Goal: Task Accomplishment & Management: Manage account settings

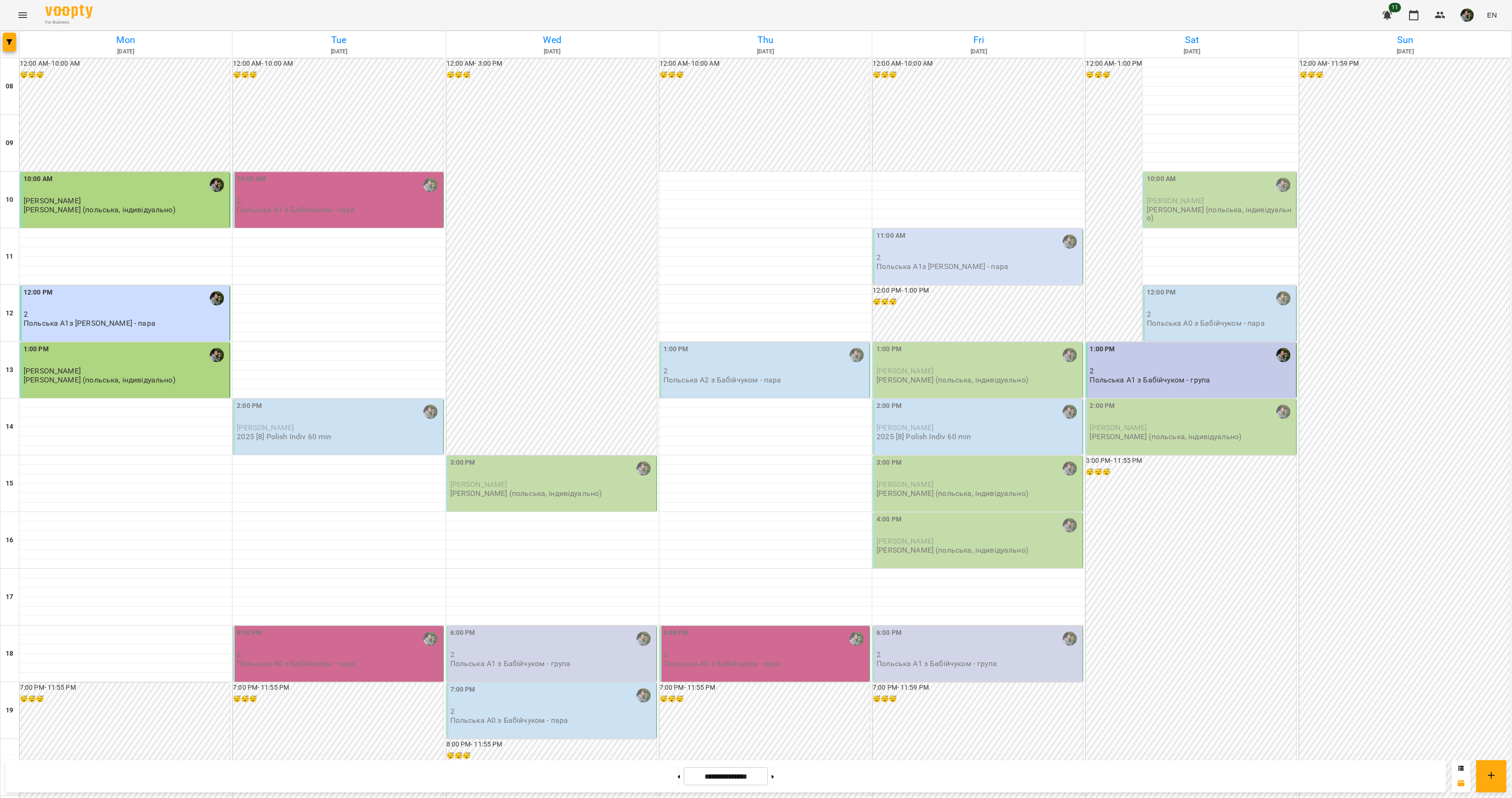
click at [360, 202] on p "2" at bounding box center [338, 201] width 204 height 8
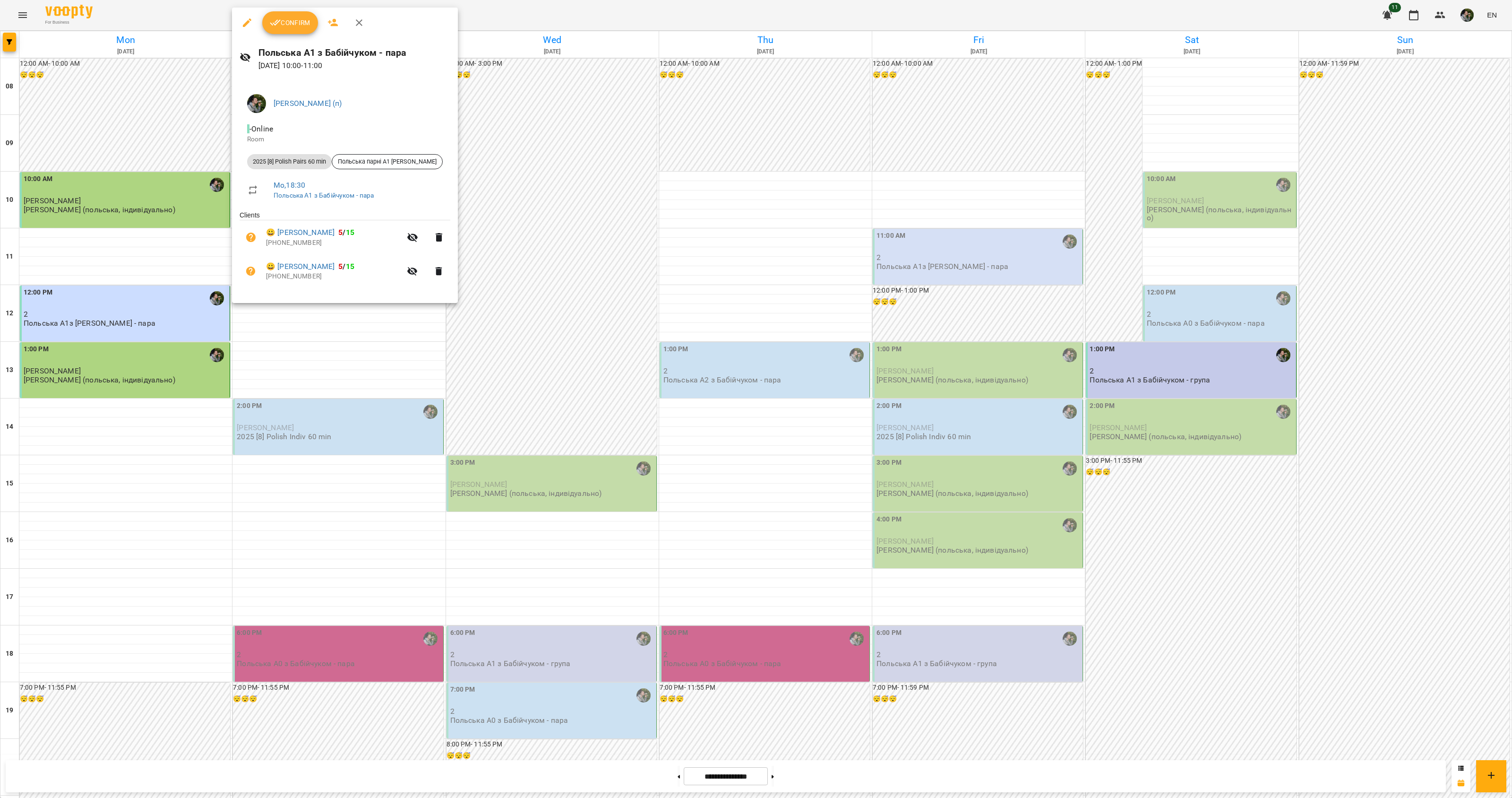
click at [288, 22] on span "Confirm" at bounding box center [290, 23] width 40 height 11
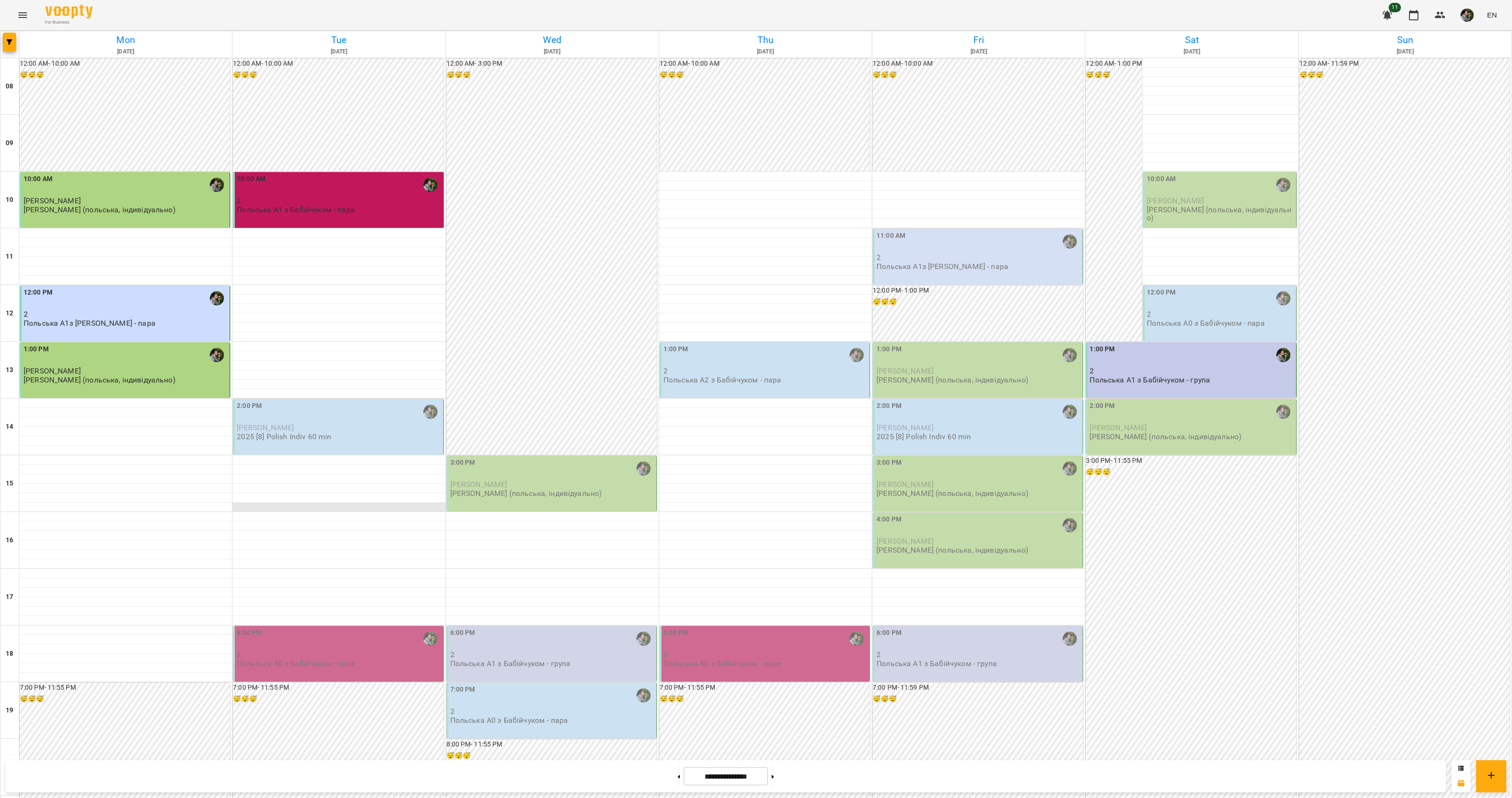
scroll to position [118, 0]
click at [342, 423] on p "[PERSON_NAME]" at bounding box center [338, 428] width 204 height 8
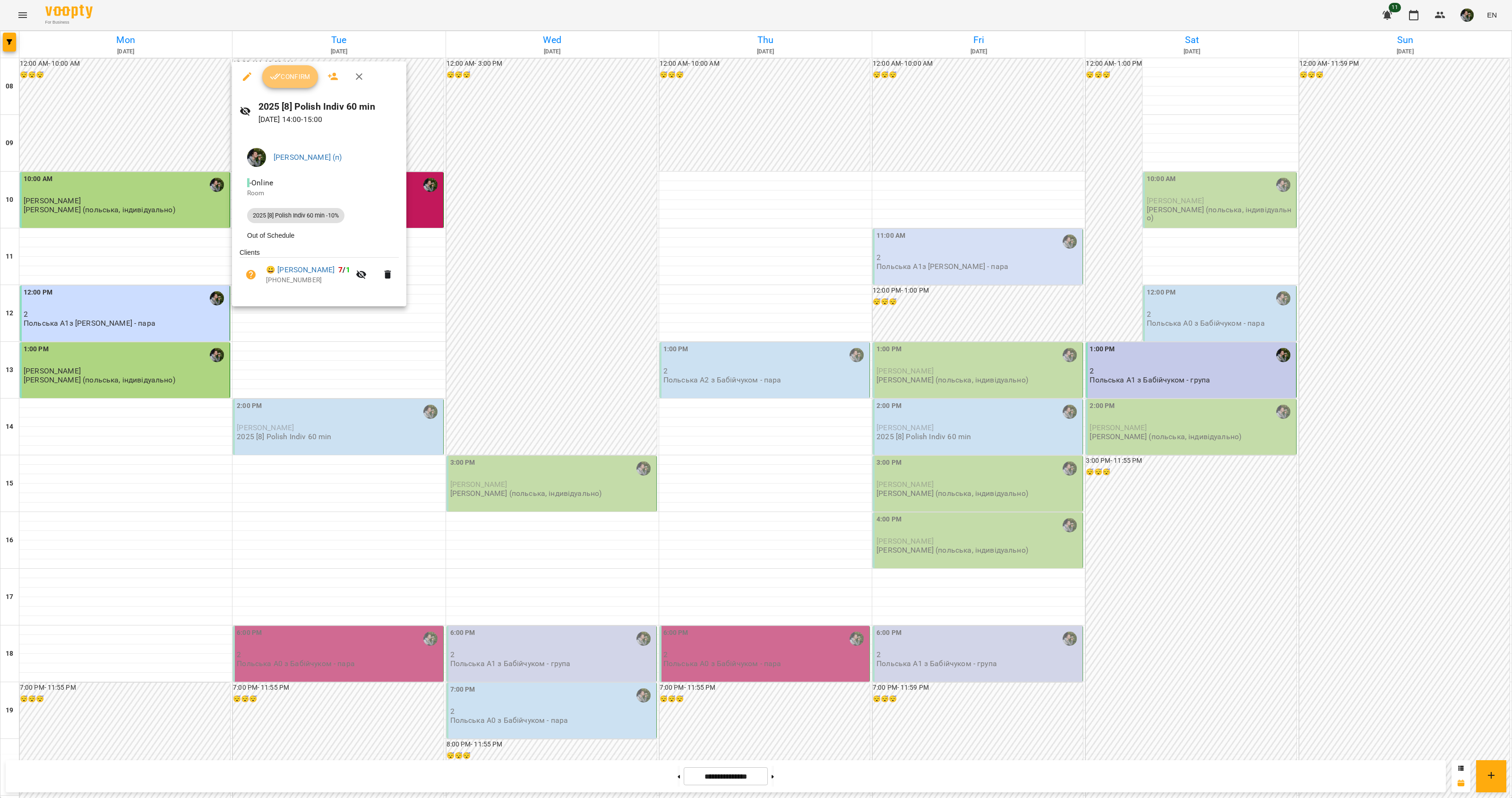
click at [285, 67] on button "Confirm" at bounding box center [290, 77] width 56 height 23
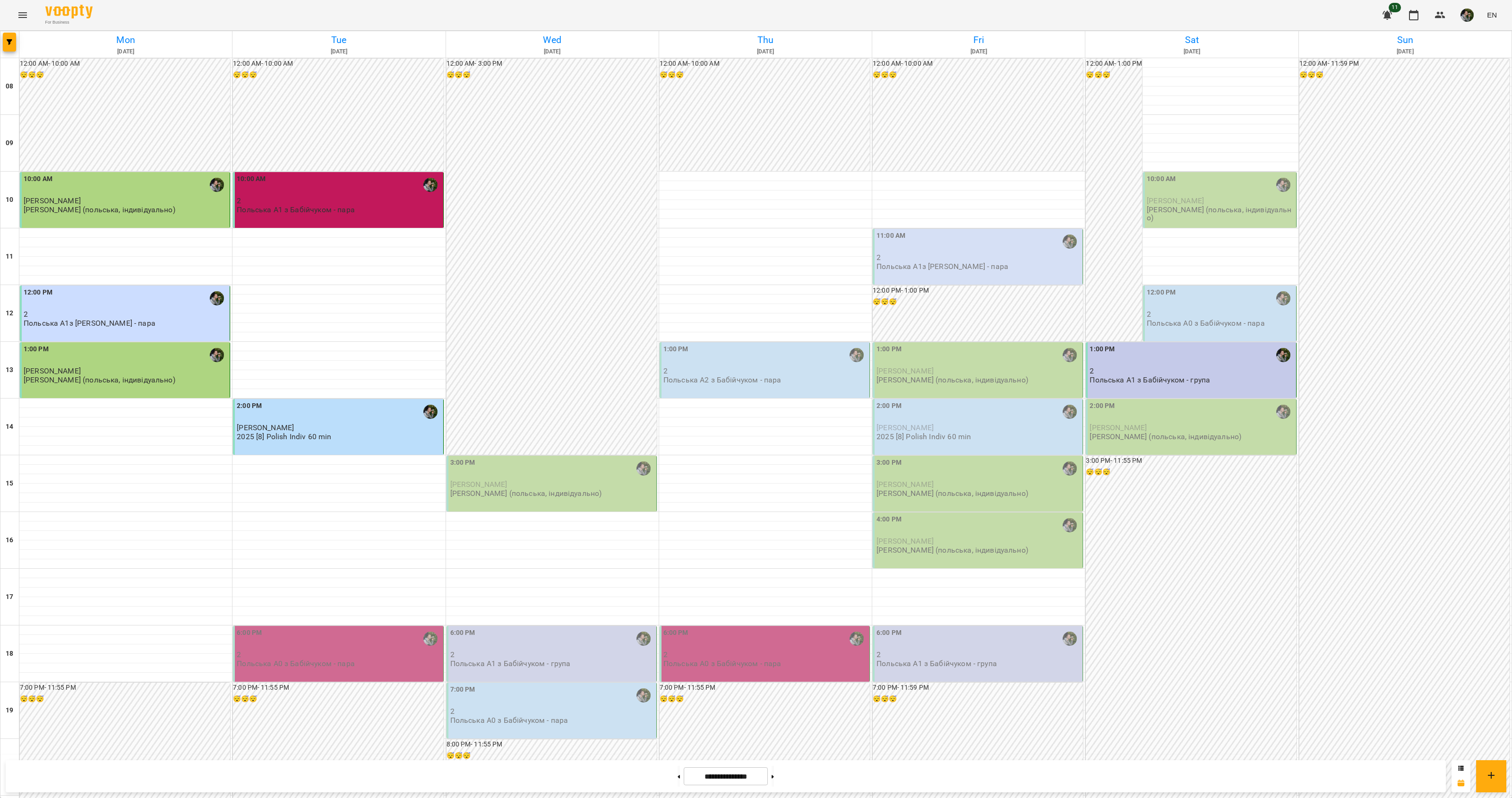
click at [366, 644] on div "6:00 PM" at bounding box center [338, 639] width 204 height 22
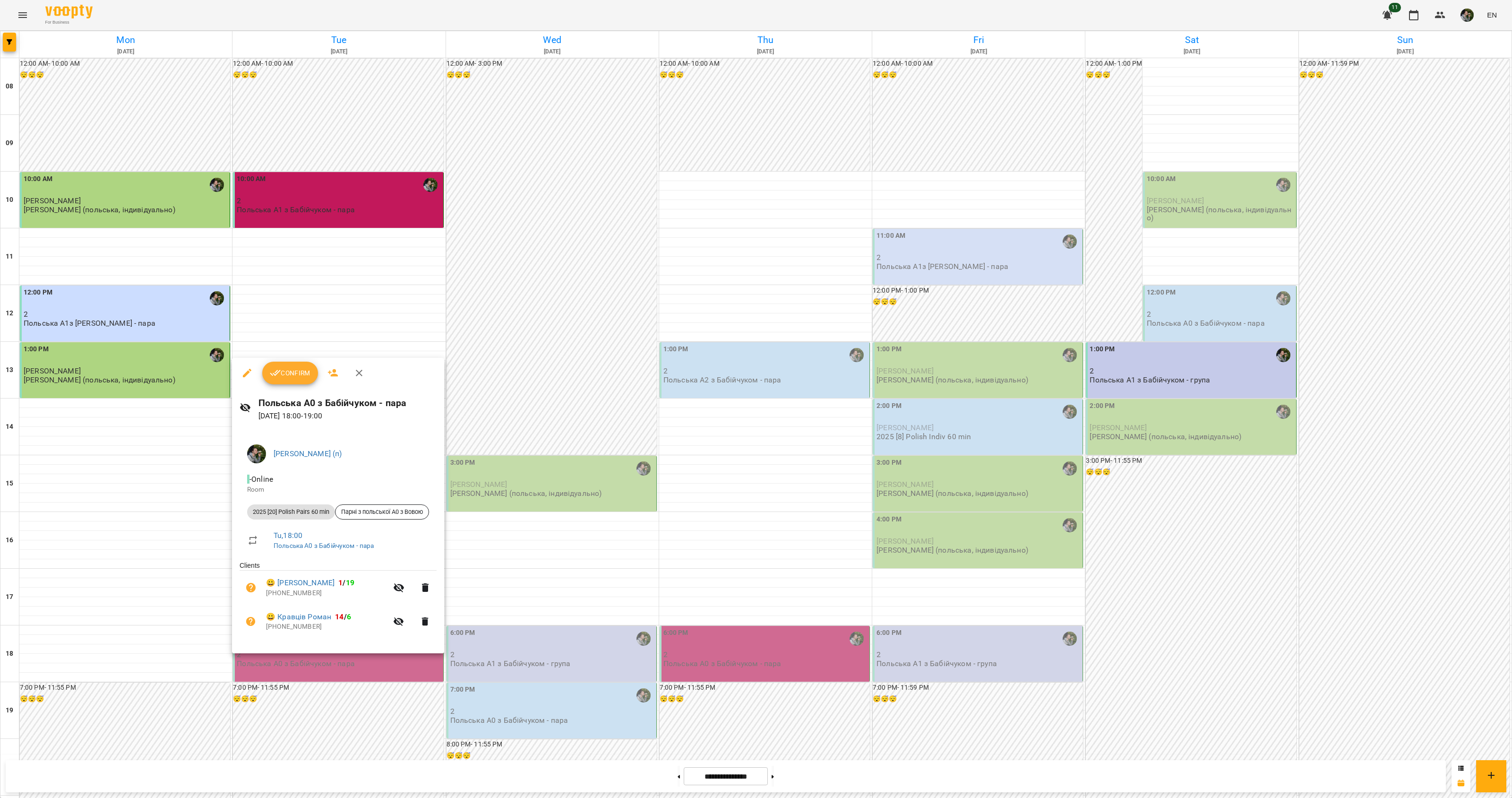
click at [298, 363] on button "Confirm" at bounding box center [290, 373] width 56 height 23
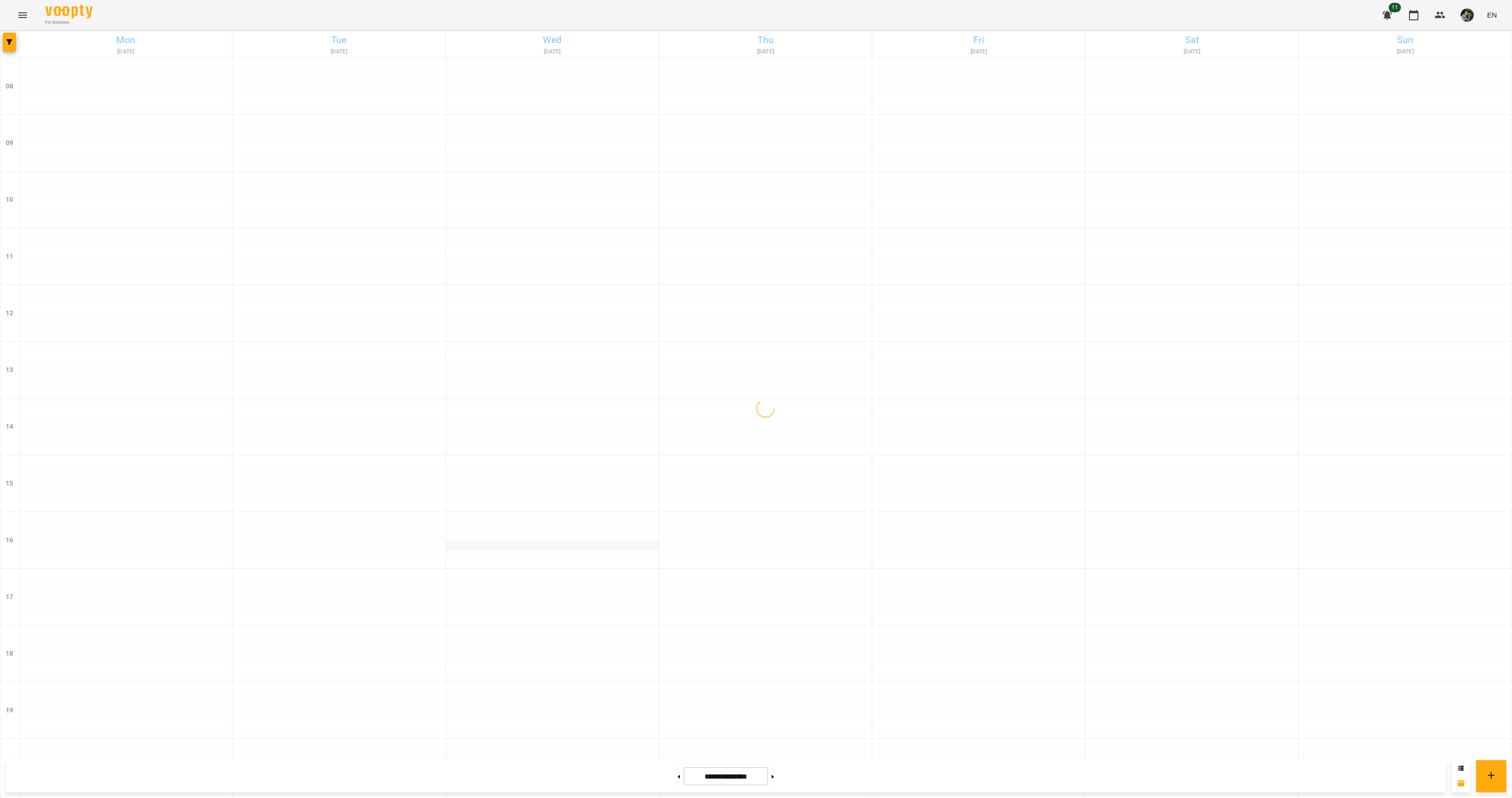
scroll to position [153, 0]
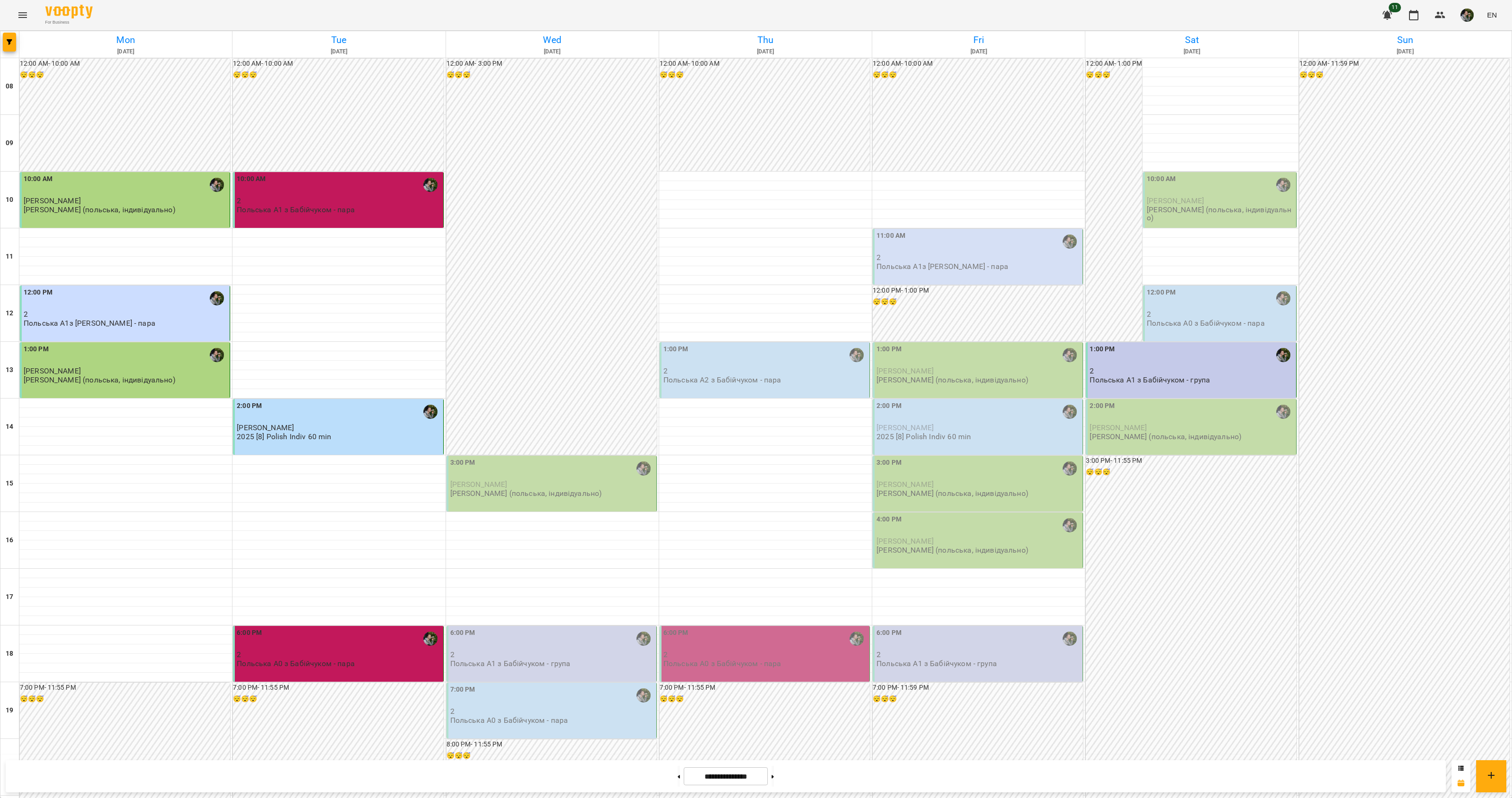
click at [502, 684] on div "7:00 PM" at bounding box center [552, 695] width 204 height 22
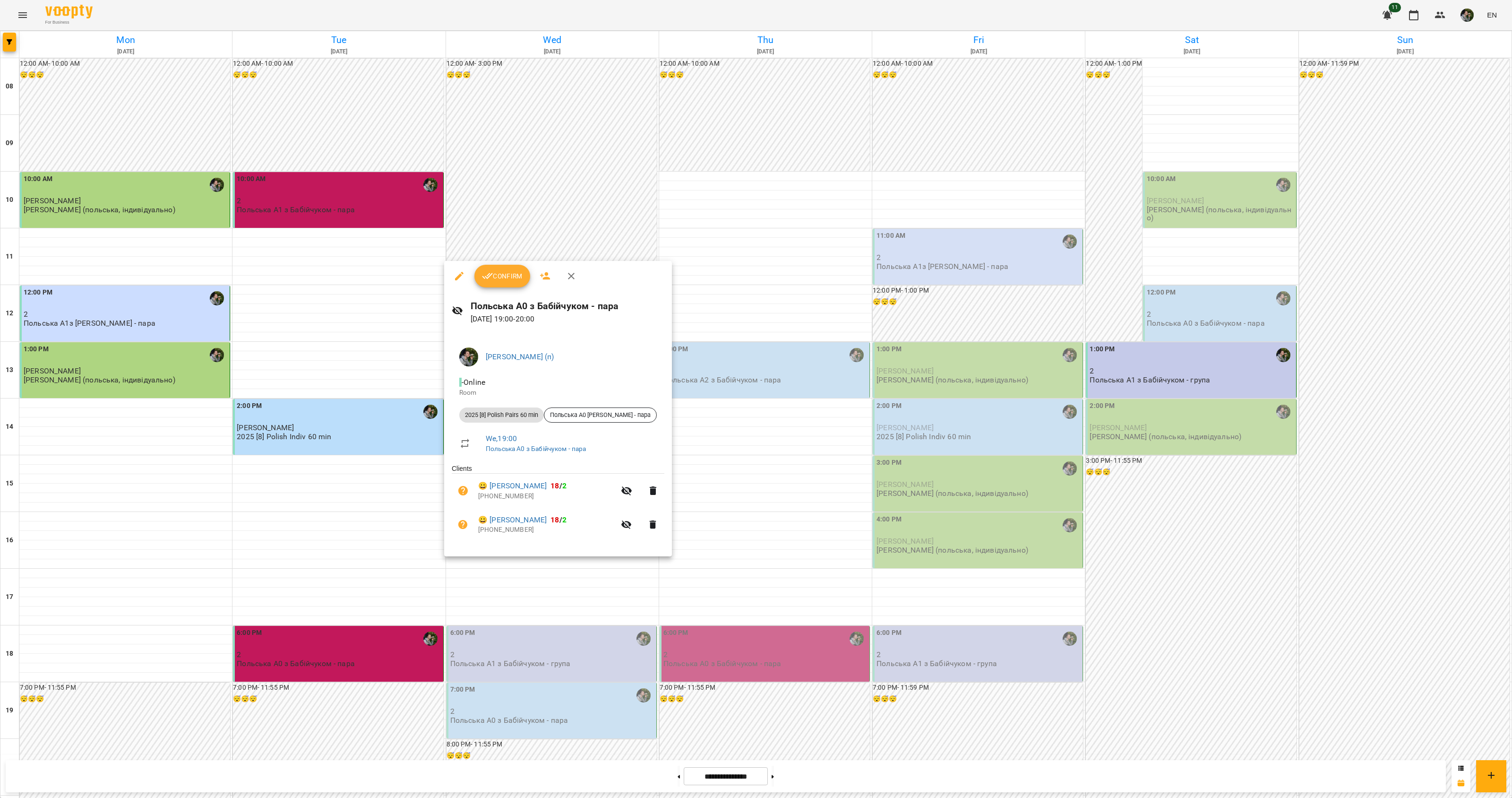
click at [494, 570] on div at bounding box center [756, 399] width 1512 height 798
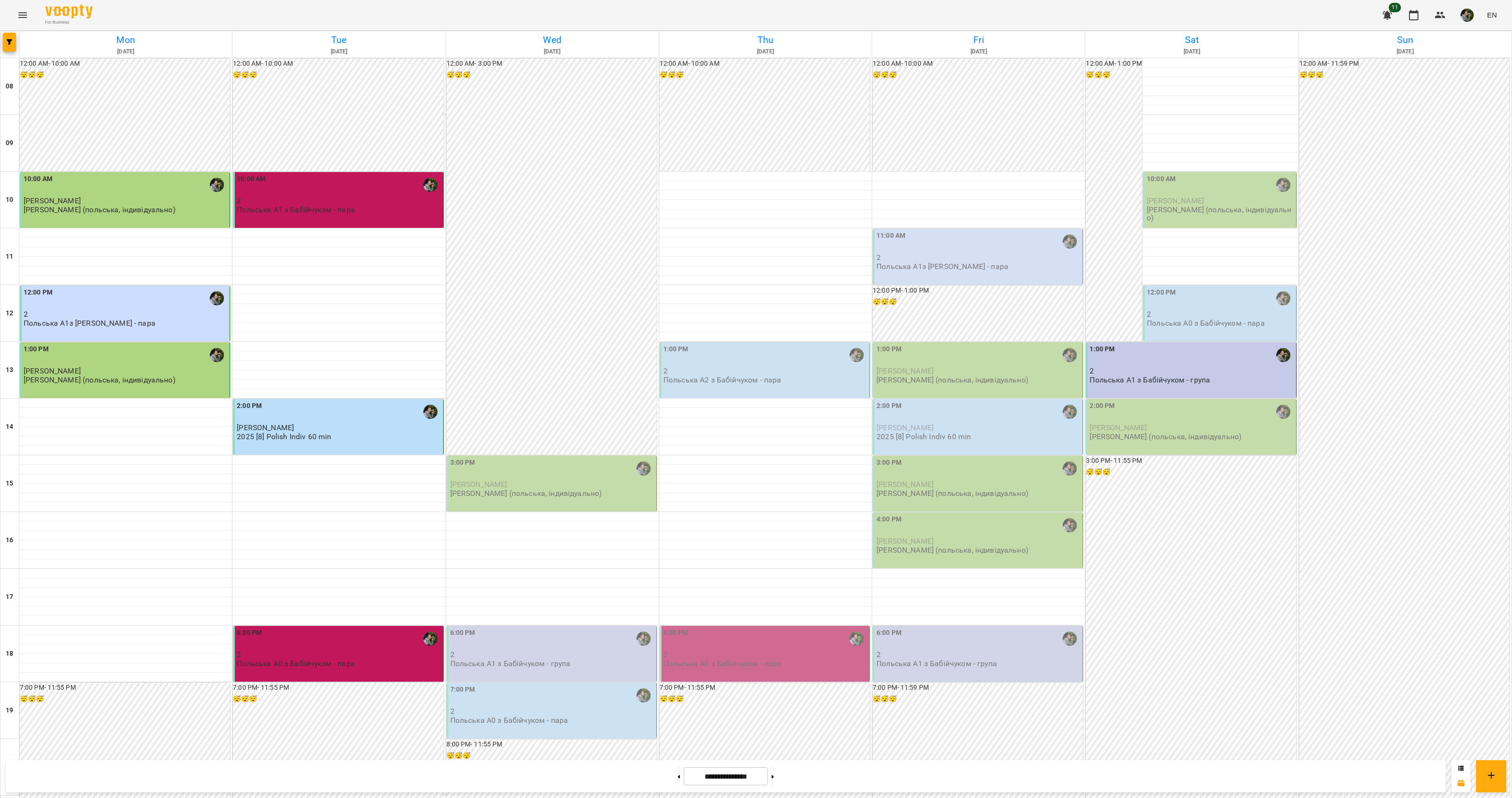
click at [511, 659] on p "Польська А1 з Бабійчуком - група" at bounding box center [511, 664] width 121 height 8
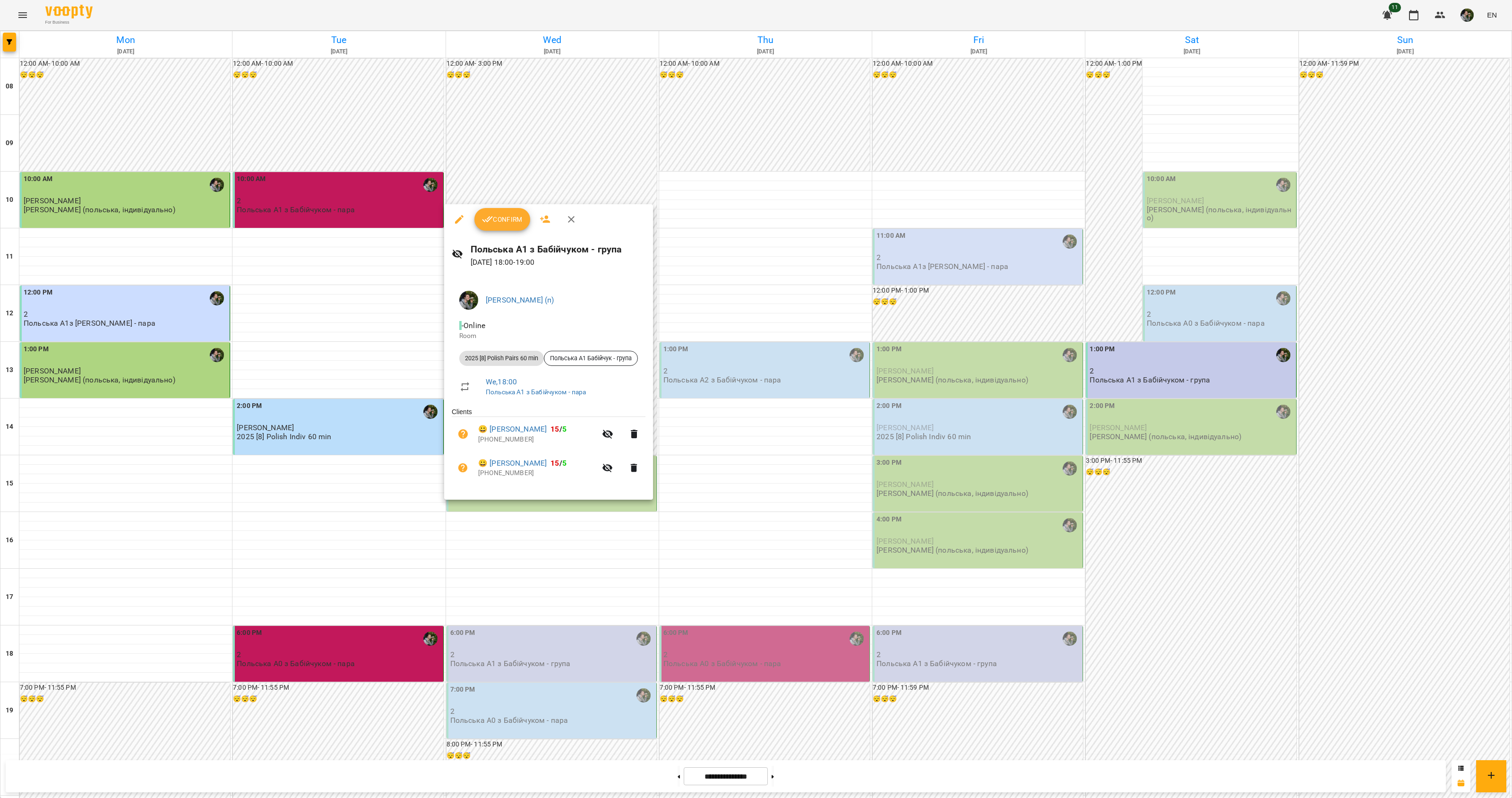
click at [494, 563] on div at bounding box center [756, 399] width 1512 height 798
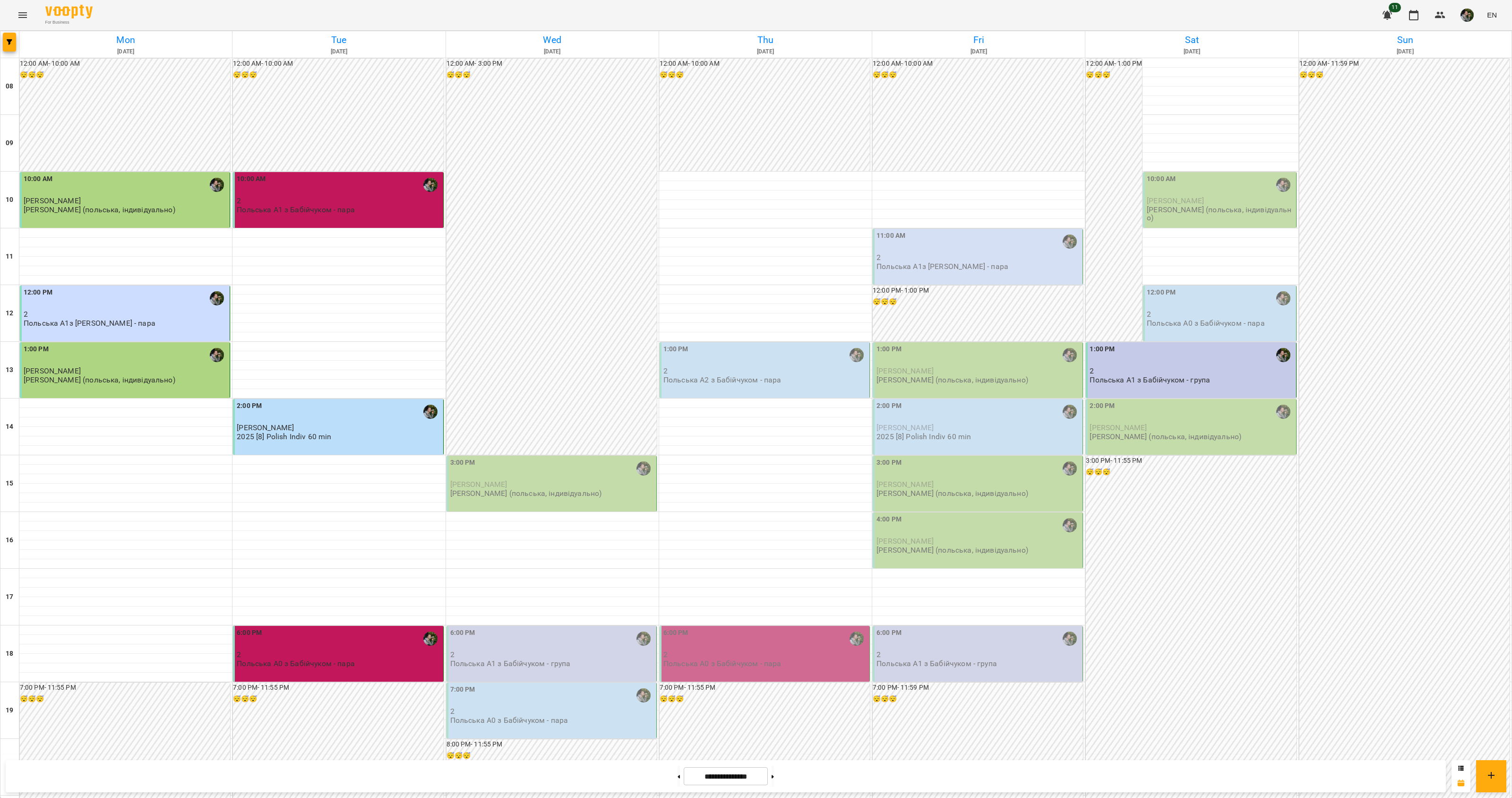
click at [515, 489] on div "[PERSON_NAME] (польська, індивідуально)" at bounding box center [526, 494] width 152 height 8
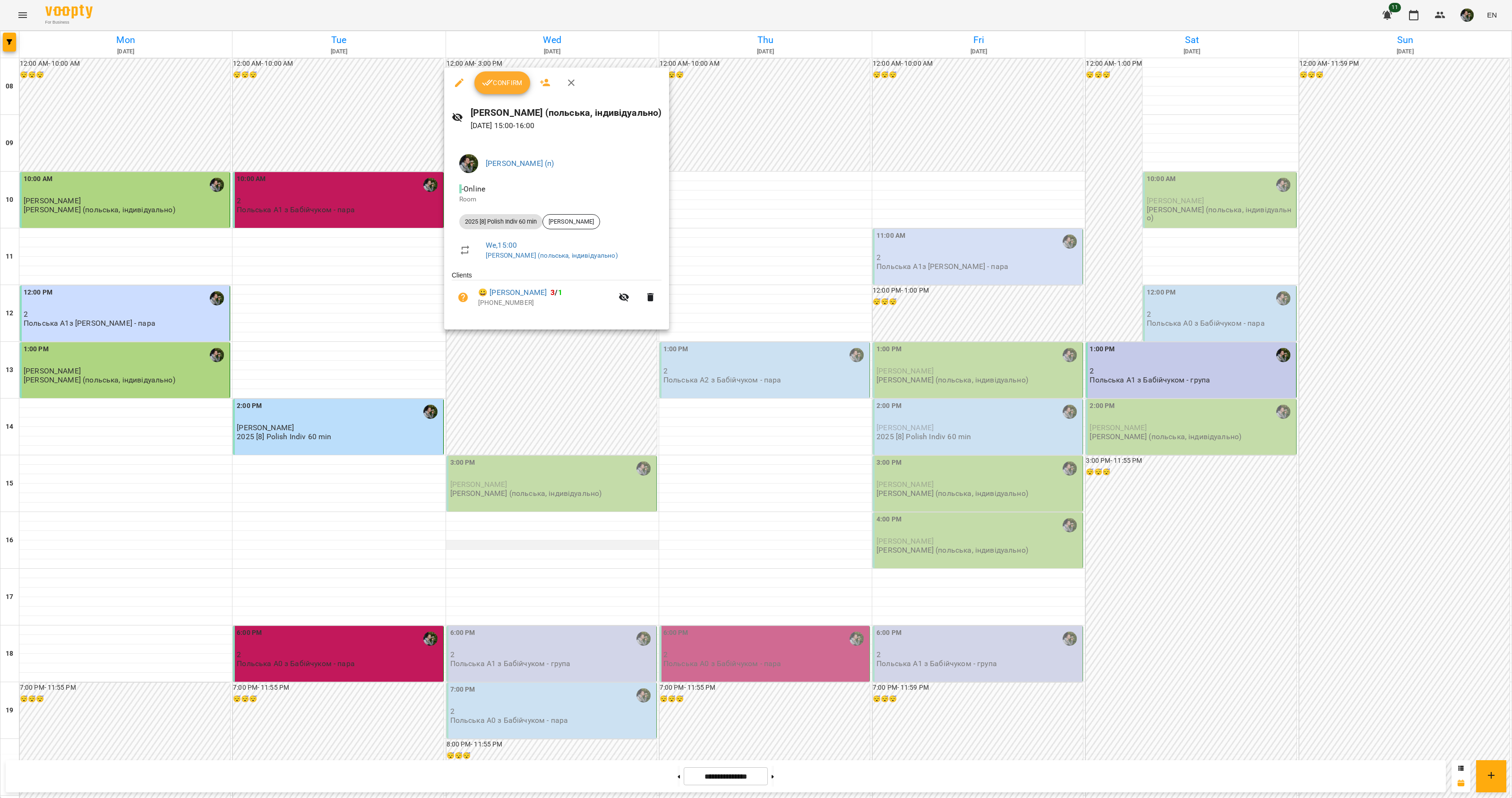
click at [530, 390] on div at bounding box center [756, 399] width 1512 height 798
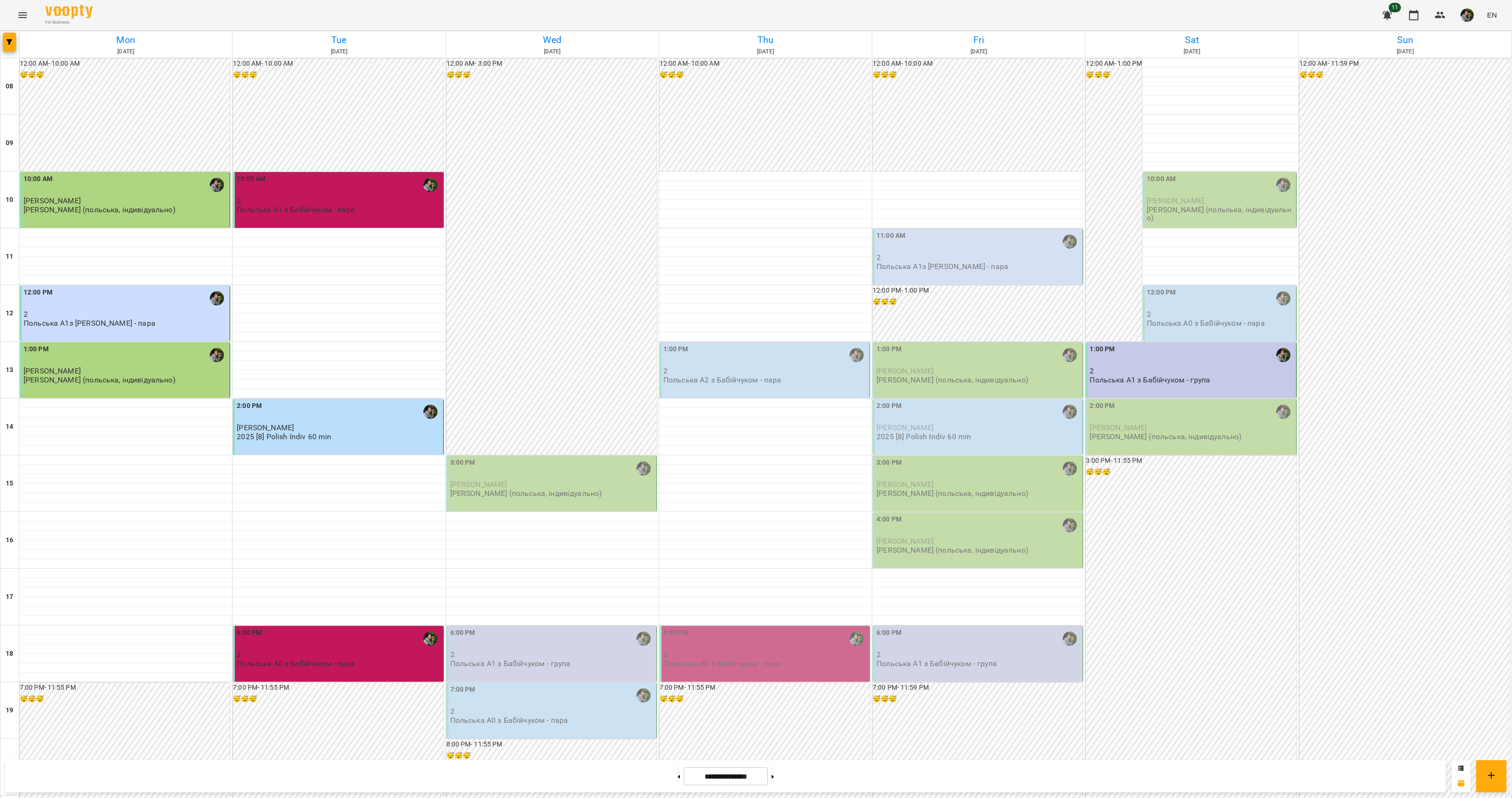
click at [537, 659] on p "Польська А1 з Бабійчуком - група" at bounding box center [511, 664] width 121 height 8
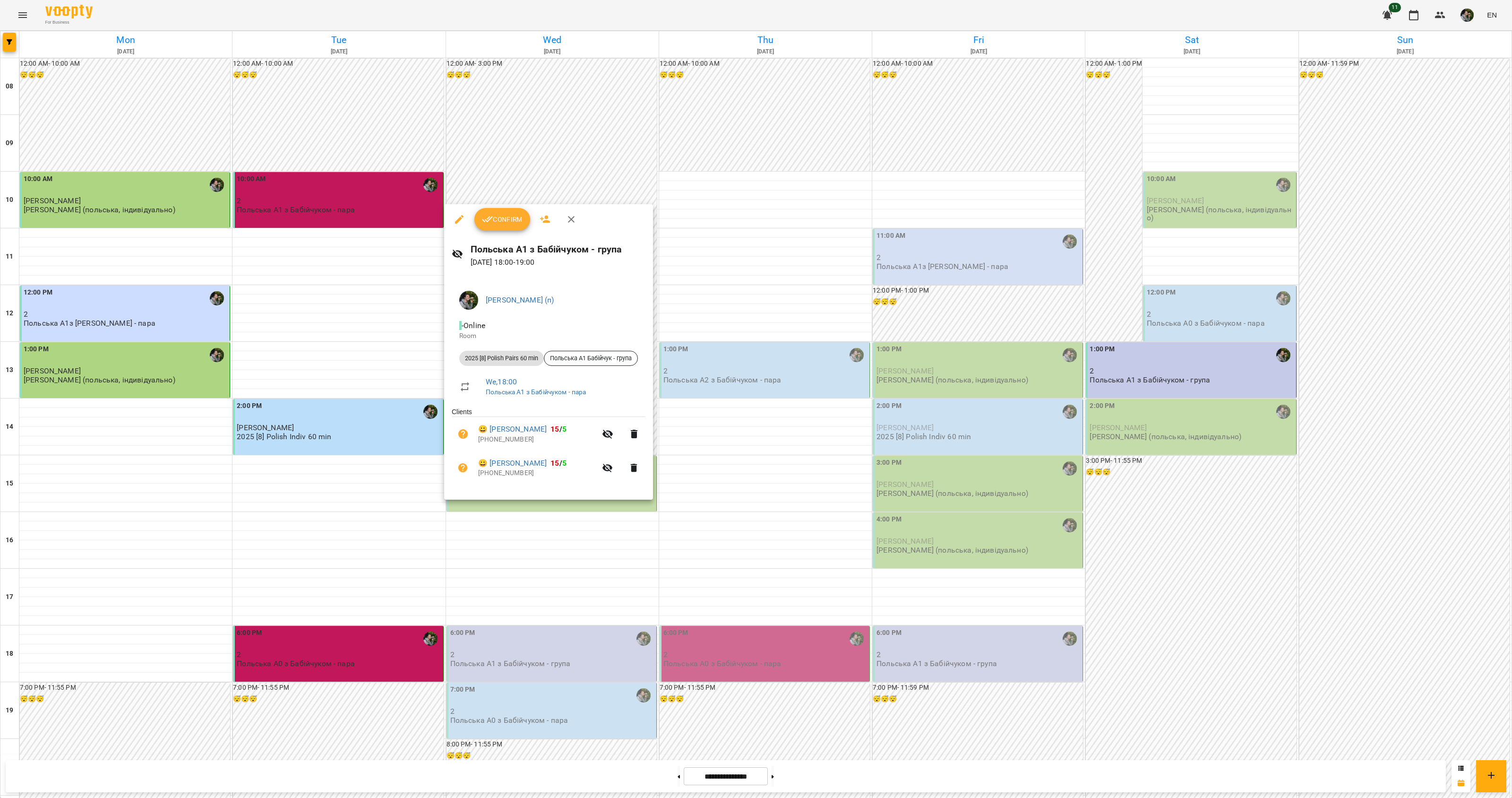
click at [542, 521] on div at bounding box center [756, 399] width 1512 height 798
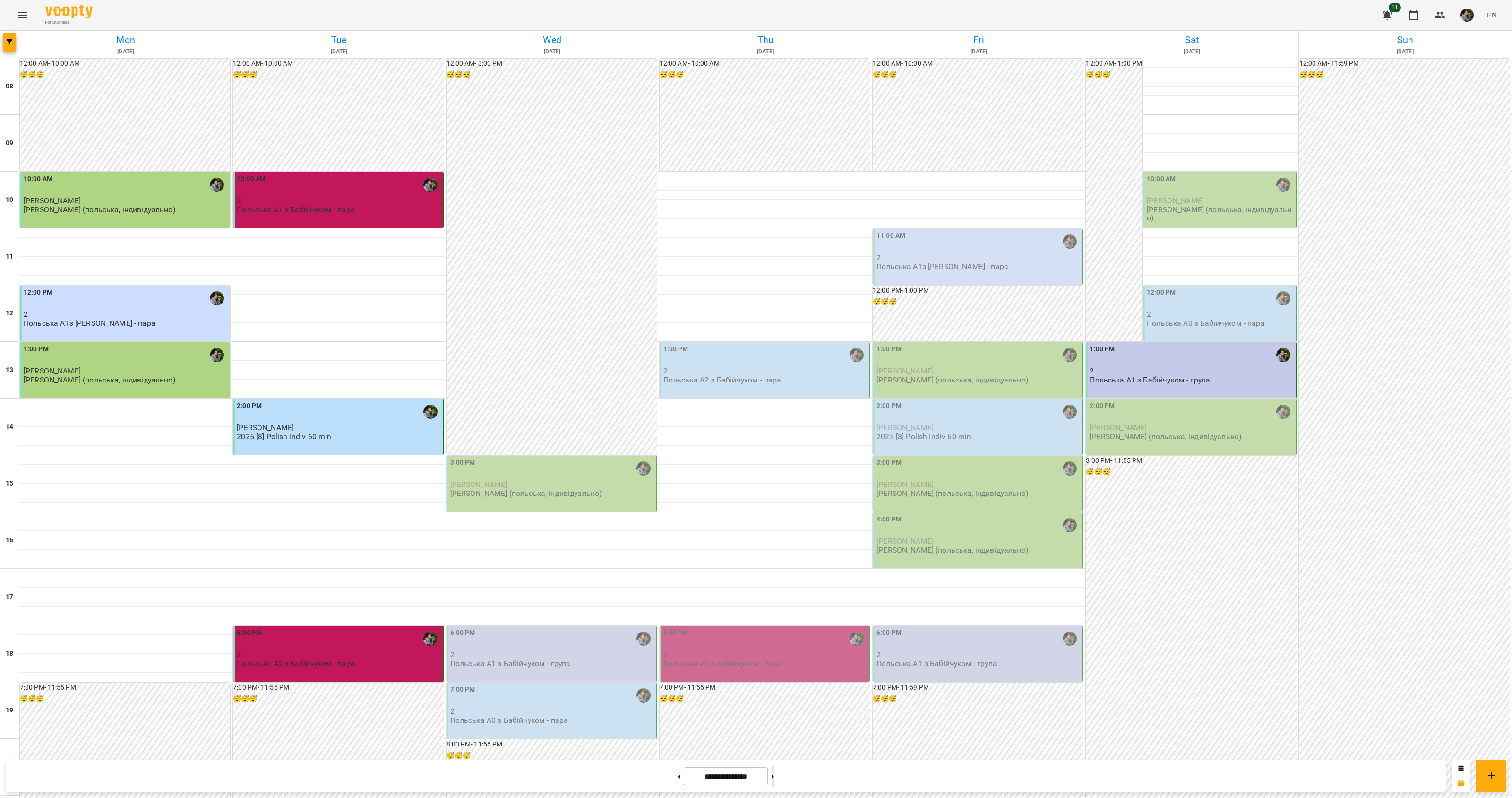
click at [774, 769] on button at bounding box center [773, 776] width 2 height 21
type input "**********"
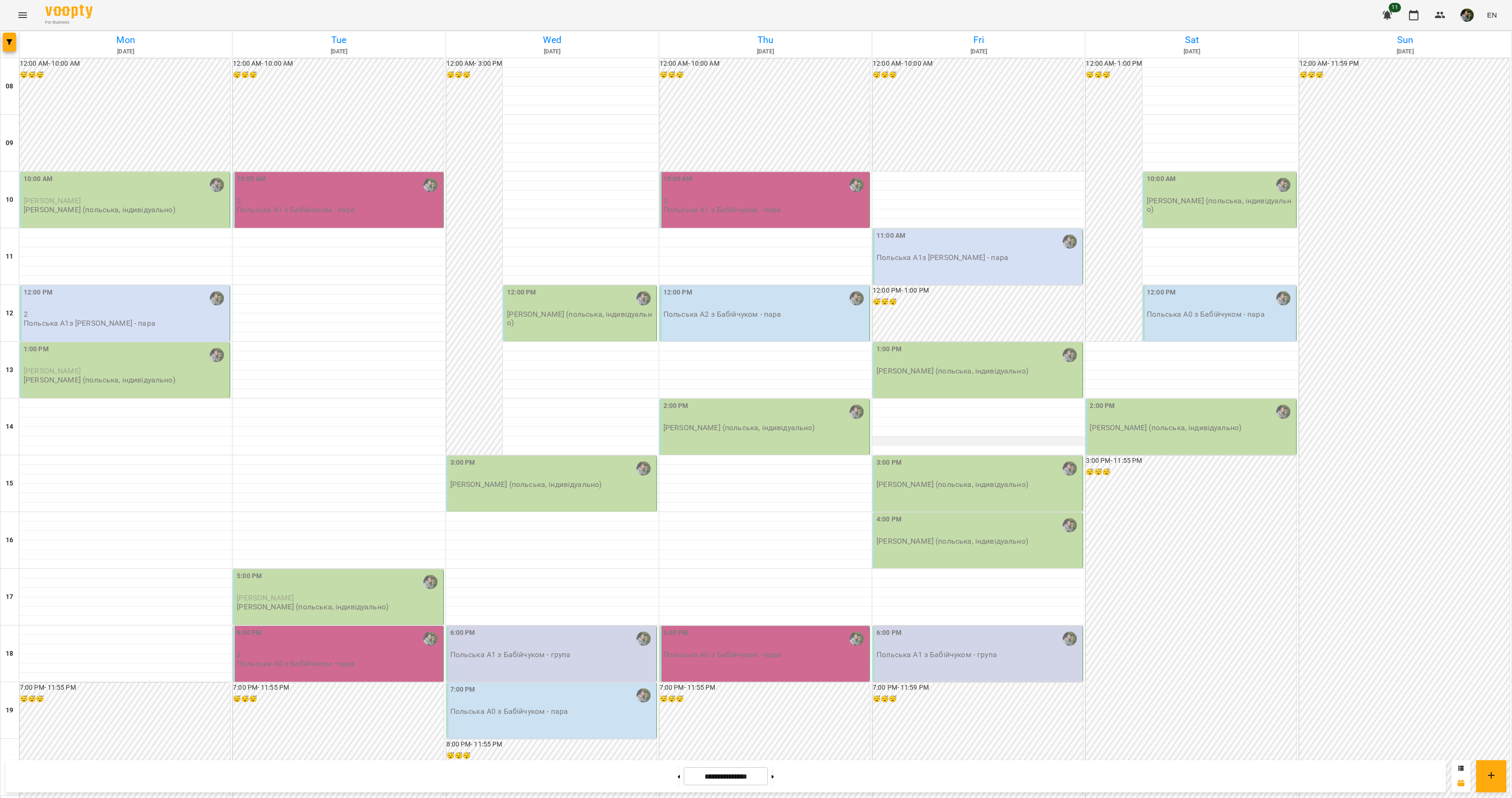
scroll to position [95, 0]
click at [934, 455] on div "3:00 PM [PERSON_NAME] (польська, індивідуально)" at bounding box center [978, 483] width 210 height 56
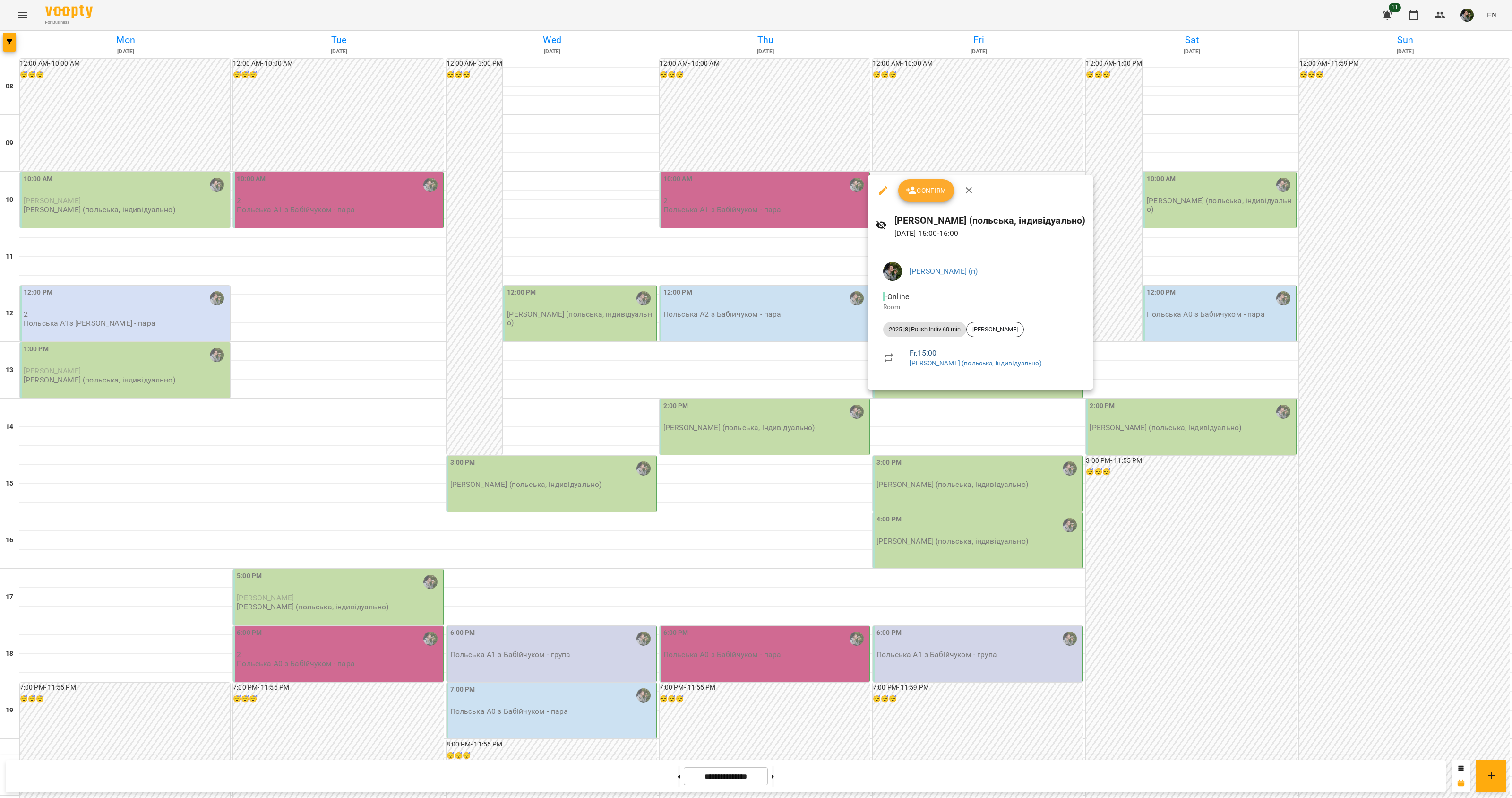
click at [927, 350] on link "Fr , 15:00" at bounding box center [922, 353] width 27 height 9
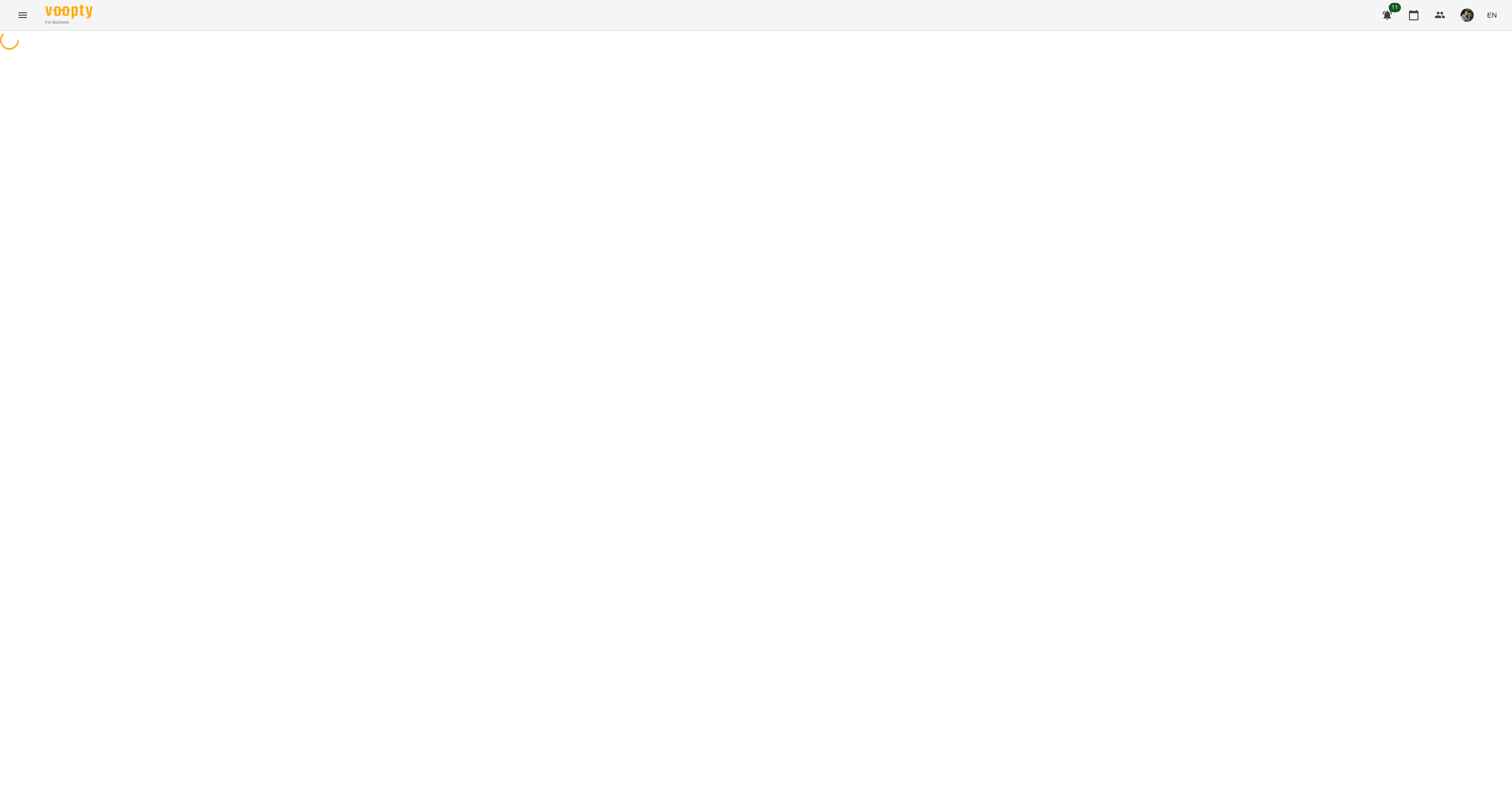
select select "*"
select select "**********"
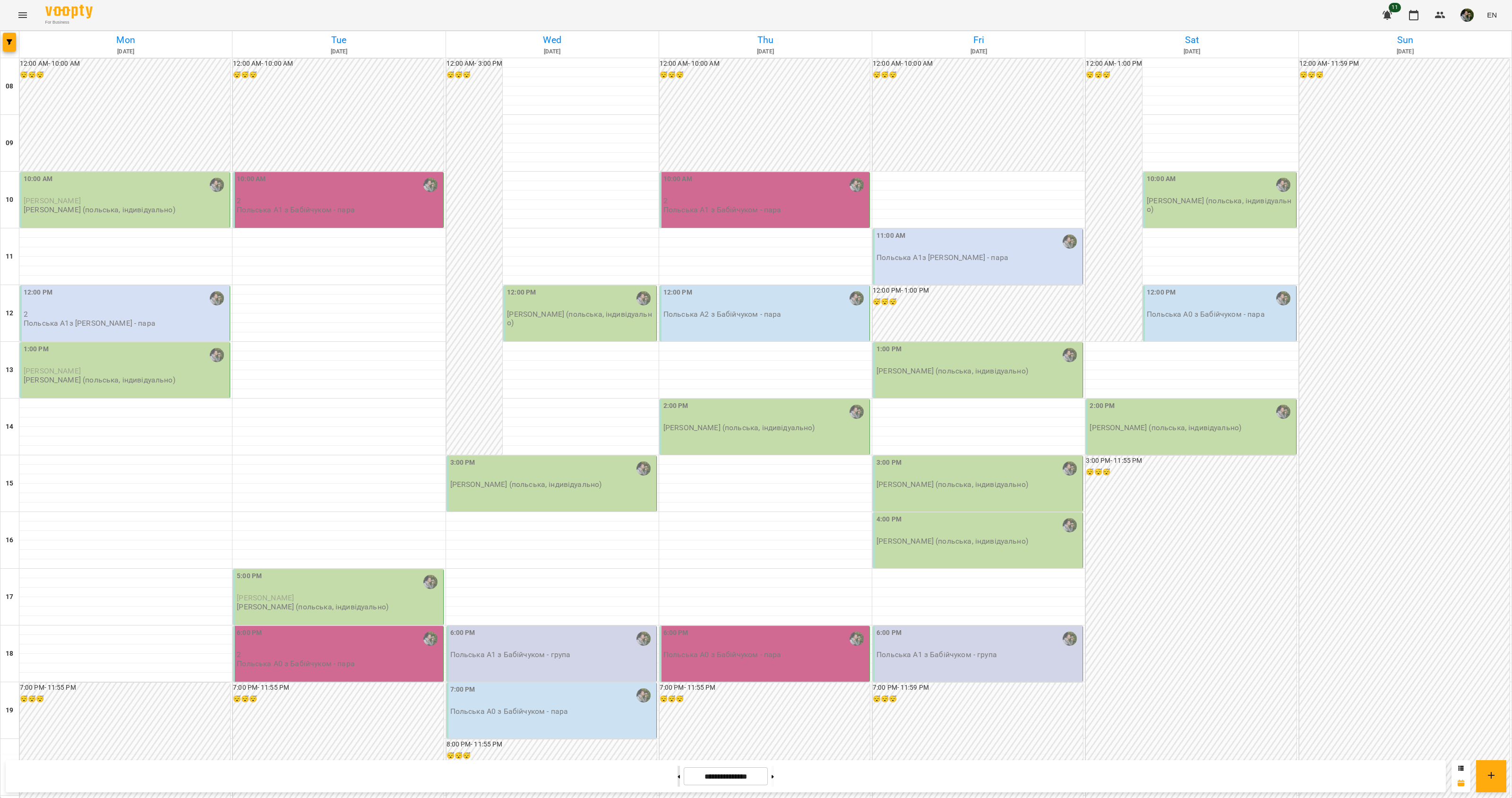
click at [678, 772] on button at bounding box center [679, 776] width 2 height 21
type input "**********"
